Goal: Navigation & Orientation: Find specific page/section

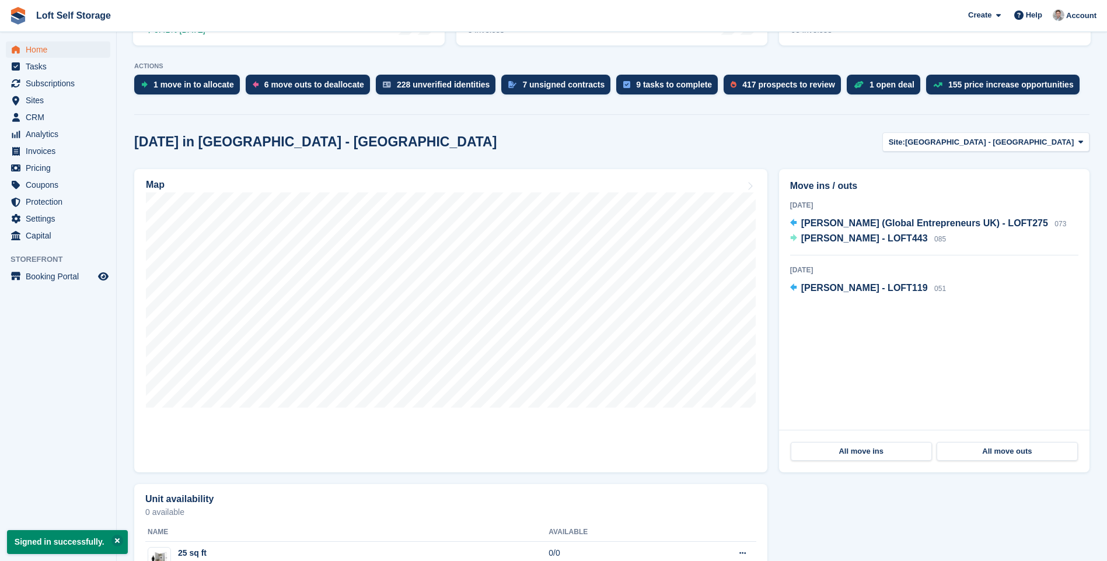
scroll to position [233, 0]
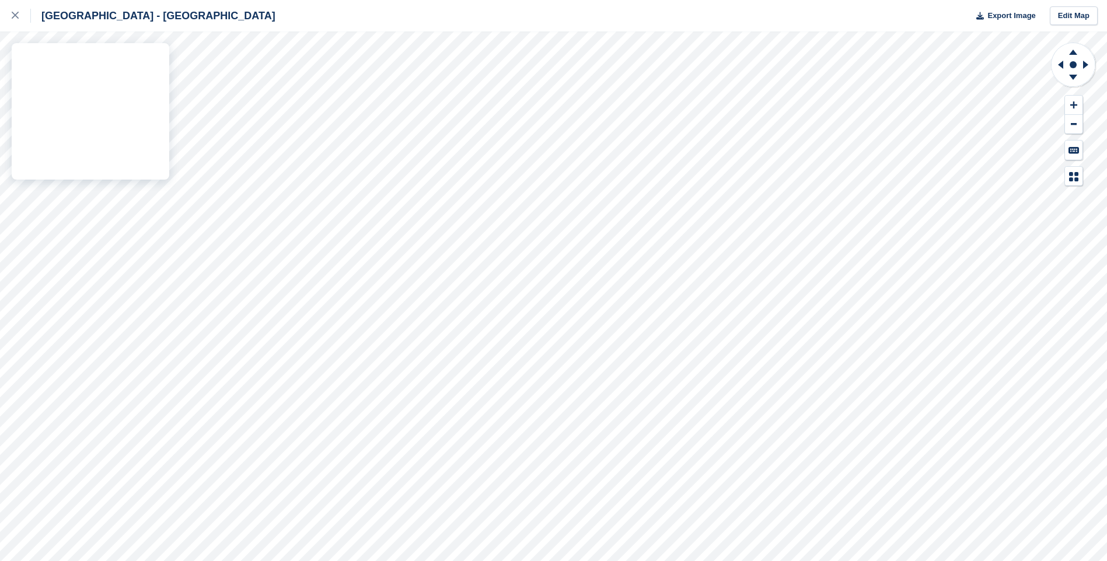
click at [104, 86] on div "Nottingham - Bestwood Village Export Image Edit Map" at bounding box center [553, 280] width 1107 height 561
click at [16, 16] on icon at bounding box center [15, 15] width 7 height 7
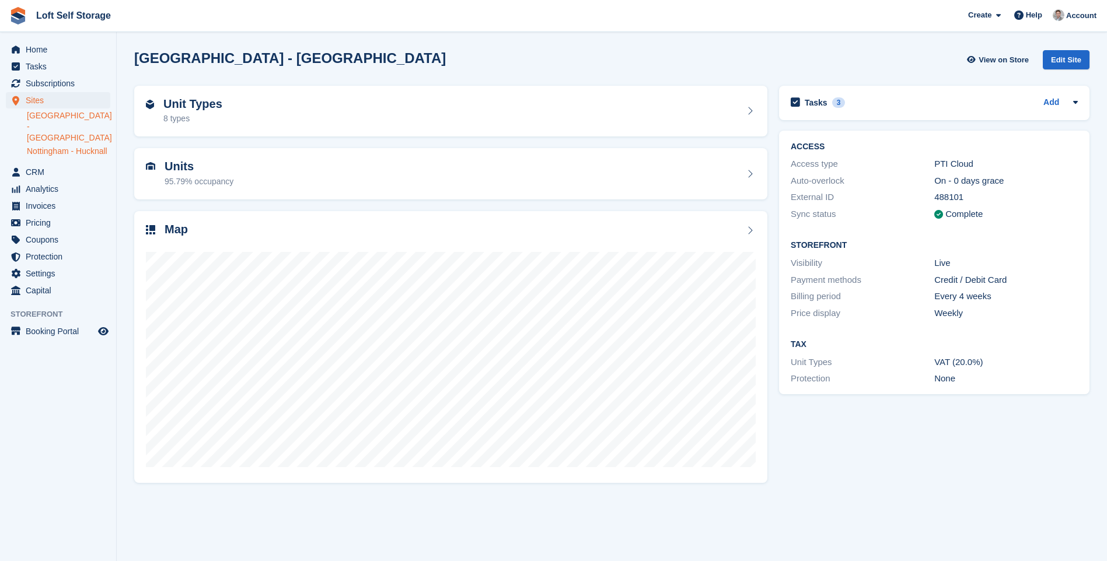
click at [43, 146] on link "Nottingham - Hucknall" at bounding box center [68, 151] width 83 height 11
click at [460, 477] on div "Map" at bounding box center [450, 347] width 633 height 273
